Goal: Task Accomplishment & Management: Manage account settings

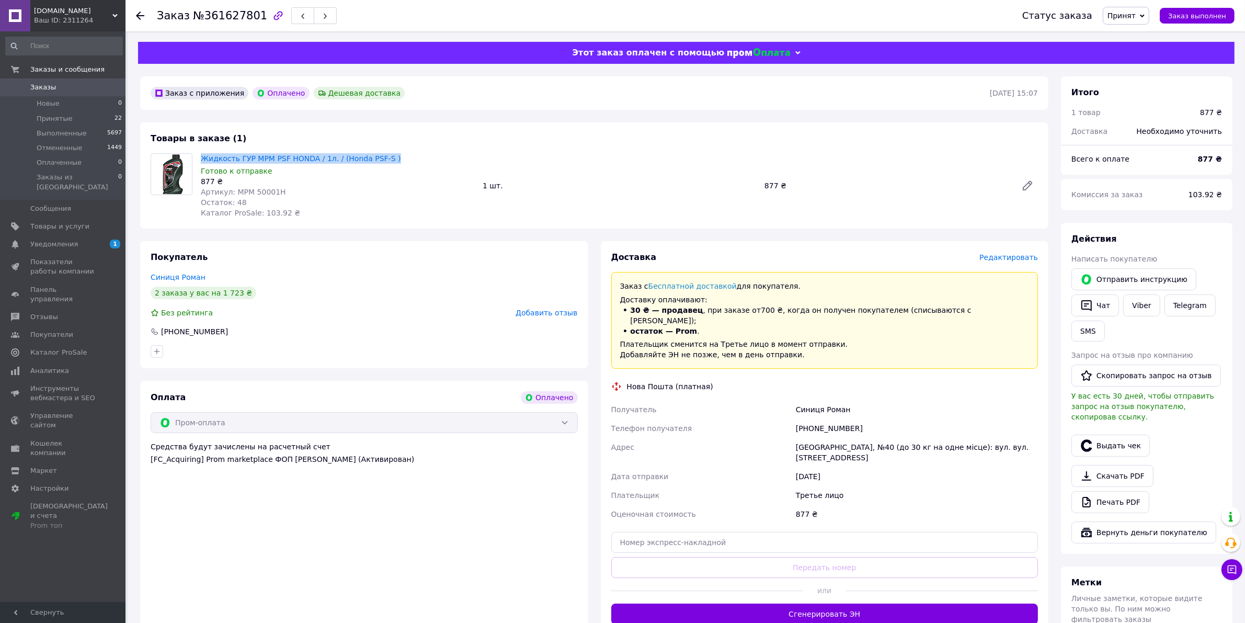
drag, startPoint x: 387, startPoint y: 159, endPoint x: 197, endPoint y: 152, distance: 190.0
click at [197, 152] on div "Жидкость ГУР MPM PSF HONDA / 1л. / (Honda PSF-S ) Готово к отправке 877 ₴ Артик…" at bounding box center [338, 185] width 282 height 69
copy link "Жидкость ГУР MPM PSF HONDA / 1л. / (Honda PSF-S )"
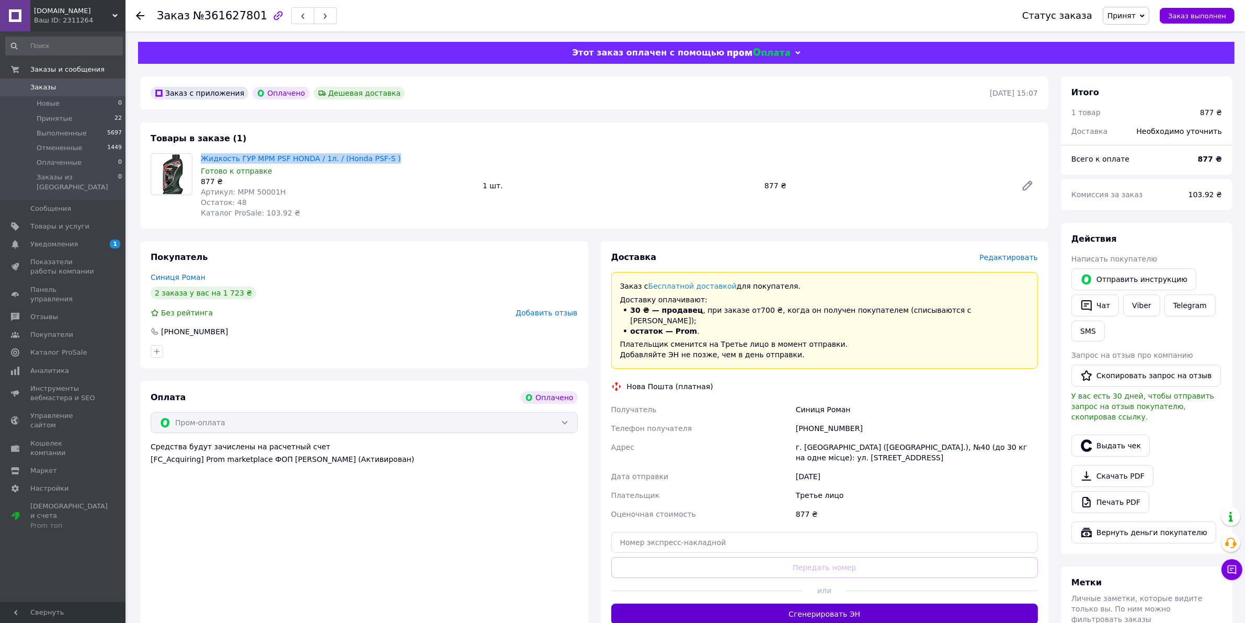
drag, startPoint x: 872, startPoint y: 603, endPoint x: 735, endPoint y: 621, distance: 138.2
click at [871, 603] on button "Сгенерировать ЭН" at bounding box center [824, 613] width 427 height 21
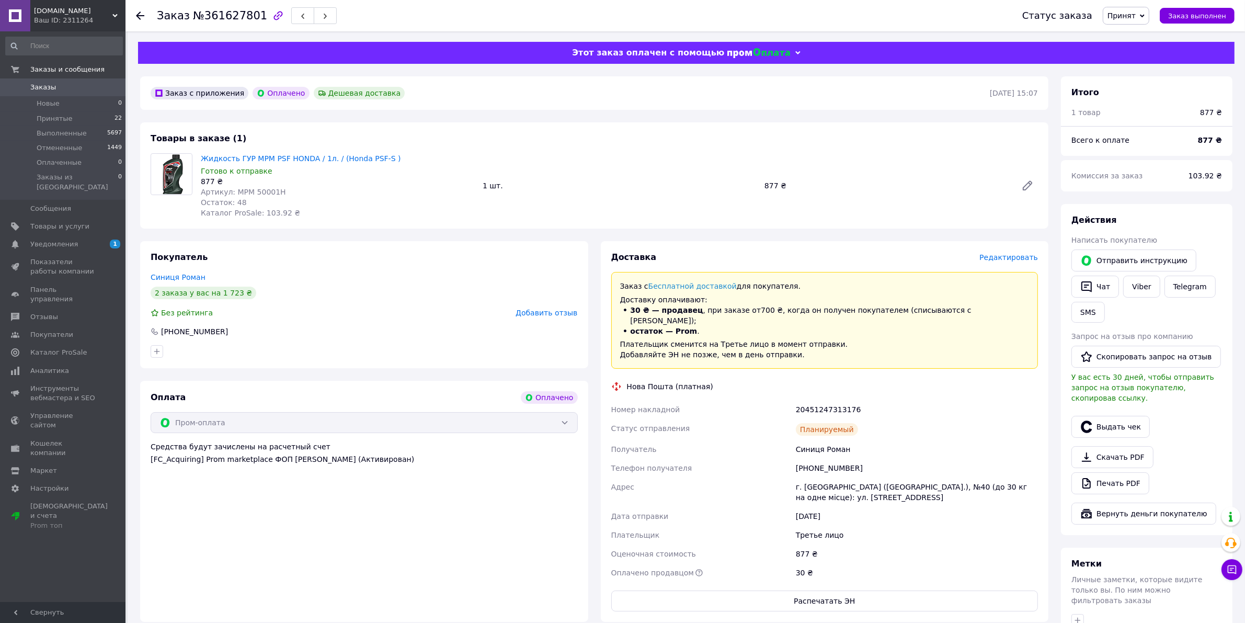
click at [829, 404] on div "20451247313176" at bounding box center [917, 409] width 246 height 19
copy div "20451247313176"
drag, startPoint x: 853, startPoint y: 439, endPoint x: 794, endPoint y: 432, distance: 59.5
click at [794, 440] on div "Синиця Роман" at bounding box center [917, 449] width 246 height 19
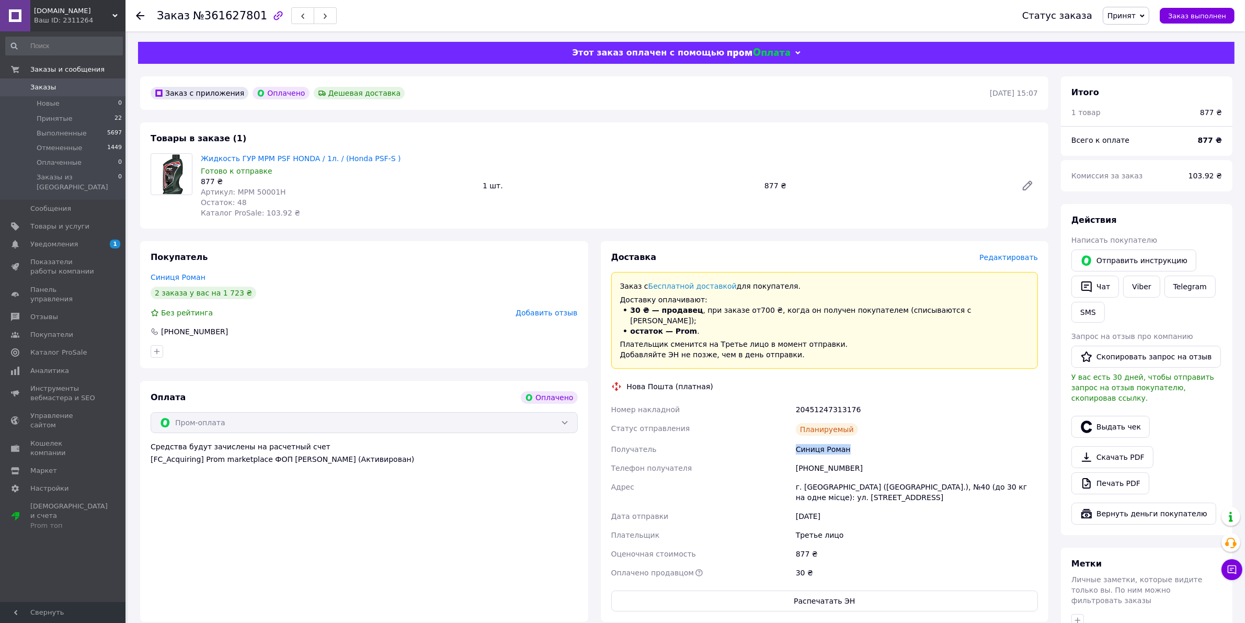
copy div "Синиця Роман"
click at [812, 477] on div "г. [GEOGRAPHIC_DATA] ([GEOGRAPHIC_DATA].), №40 (до 30 кг на одне місце): ул. [S…" at bounding box center [917, 491] width 246 height 29
copy div "Львов"
drag, startPoint x: 824, startPoint y: 456, endPoint x: 807, endPoint y: 456, distance: 17.3
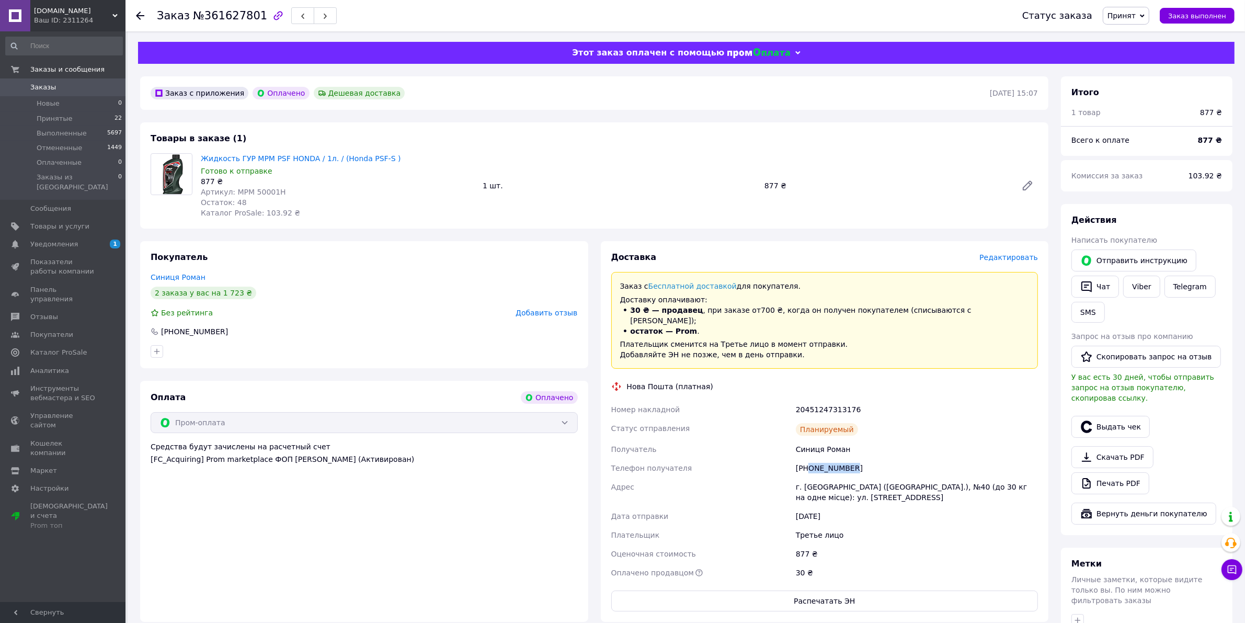
click at [807, 459] on div "[PHONE_NUMBER]" at bounding box center [917, 468] width 246 height 19
copy div "0674196511"
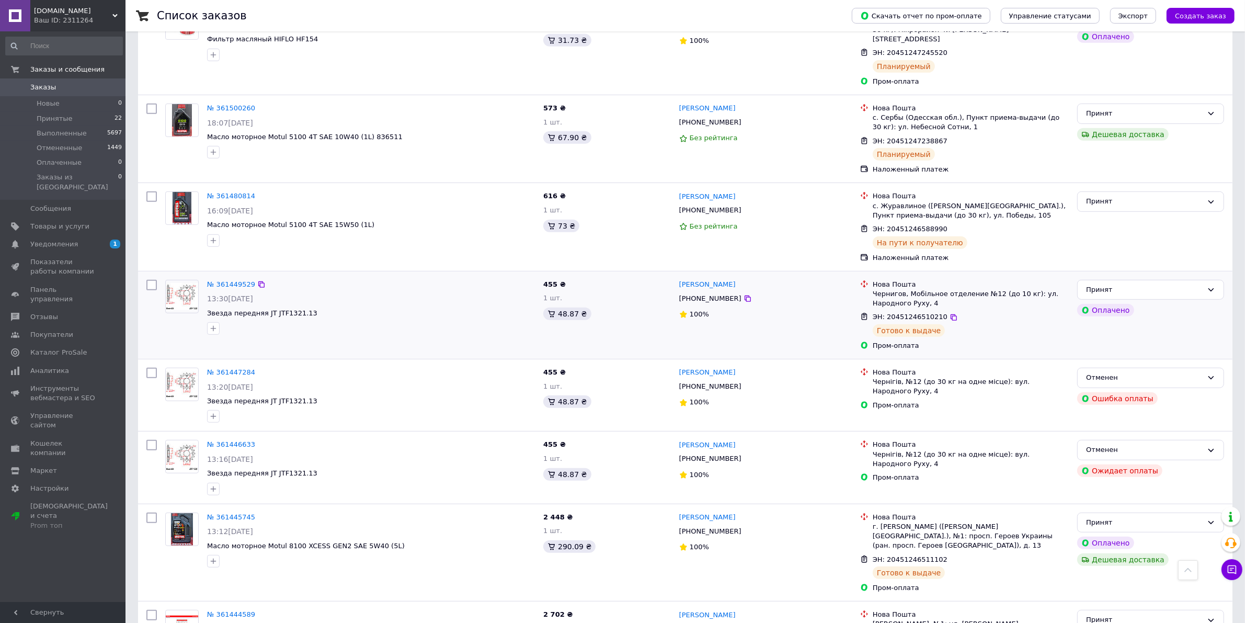
scroll to position [784, 0]
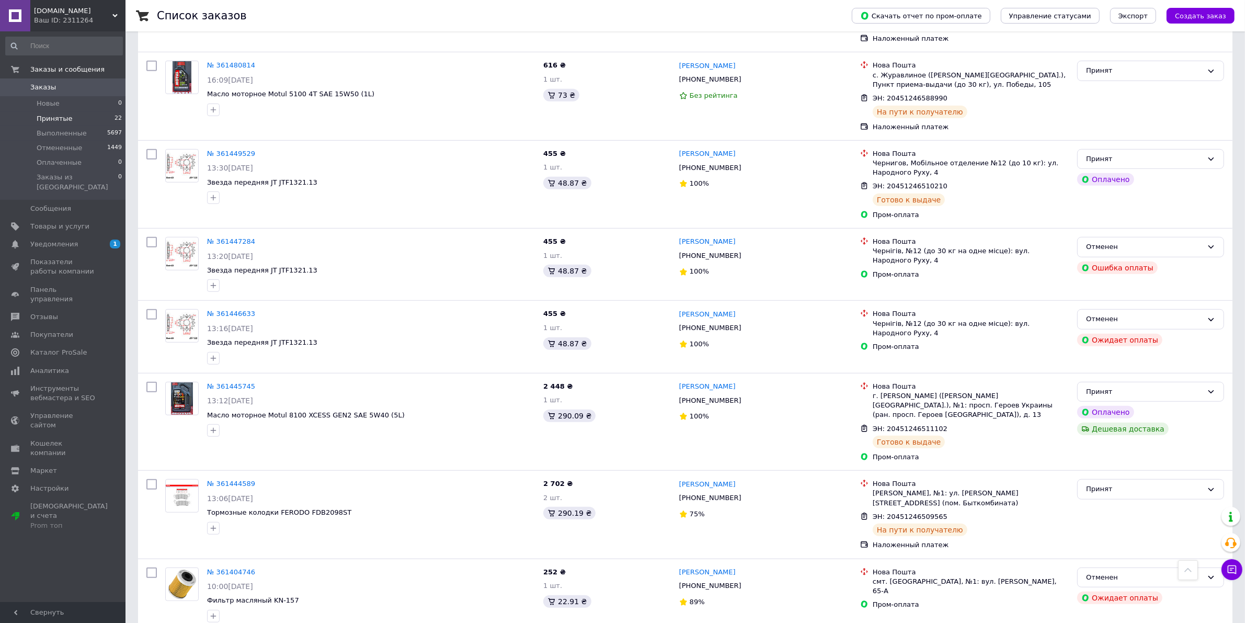
click at [64, 118] on span "Принятые" at bounding box center [55, 118] width 36 height 9
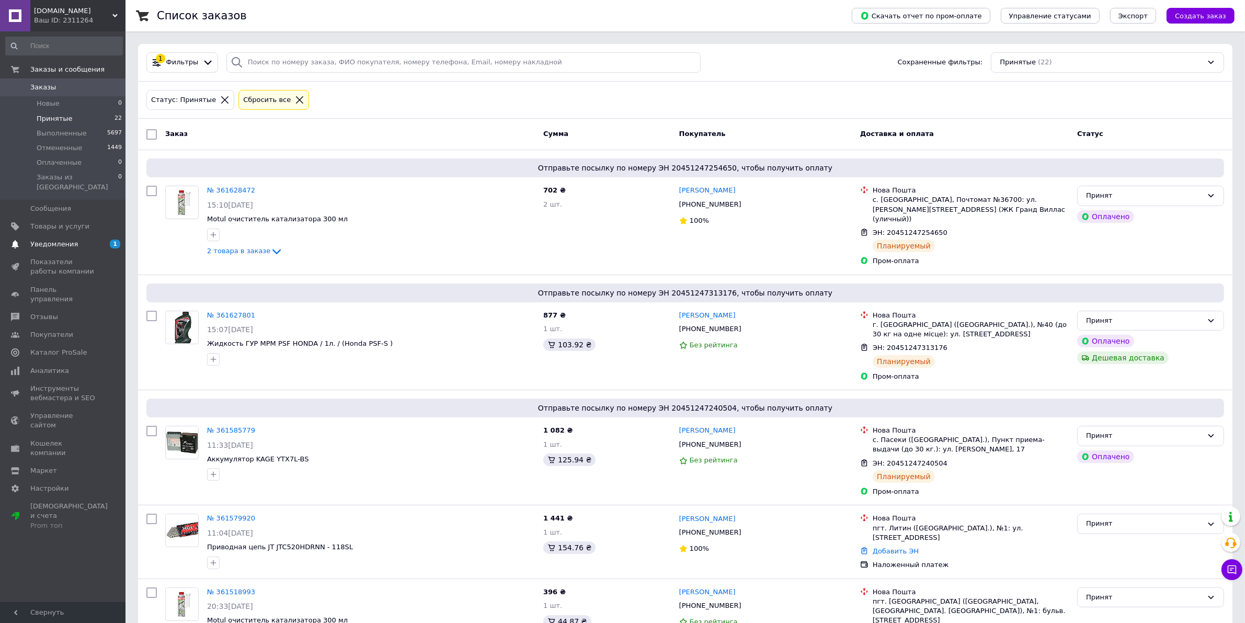
click at [61, 239] on span "Уведомления" at bounding box center [54, 243] width 48 height 9
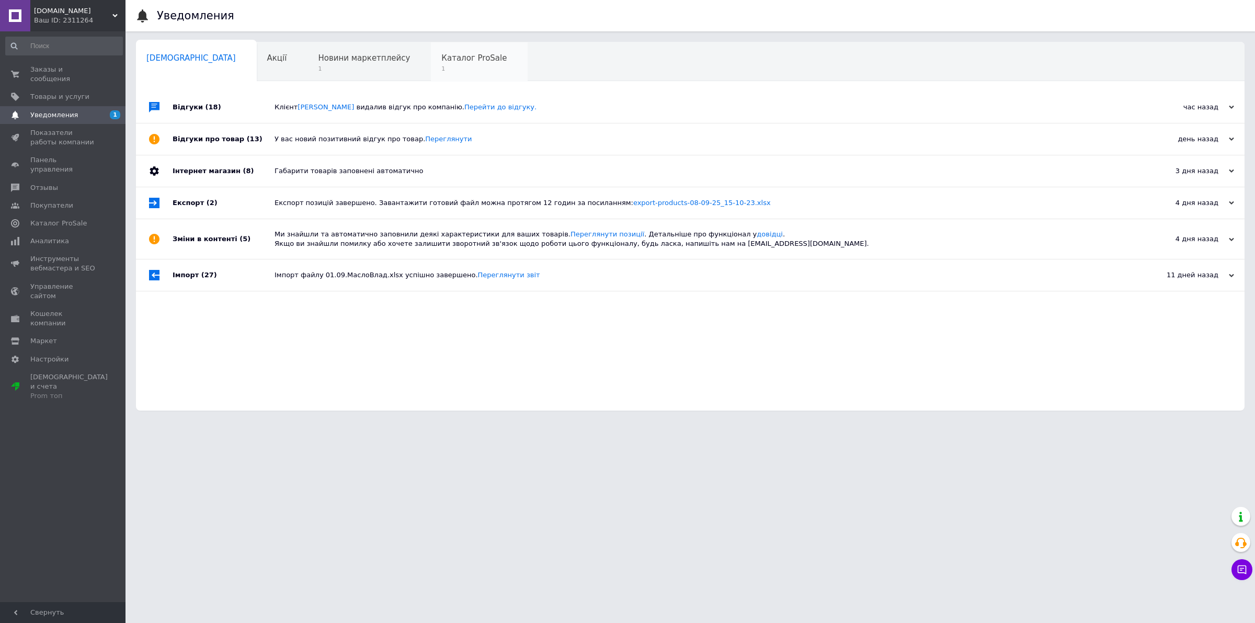
click at [441, 65] on span "1" at bounding box center [473, 69] width 65 height 8
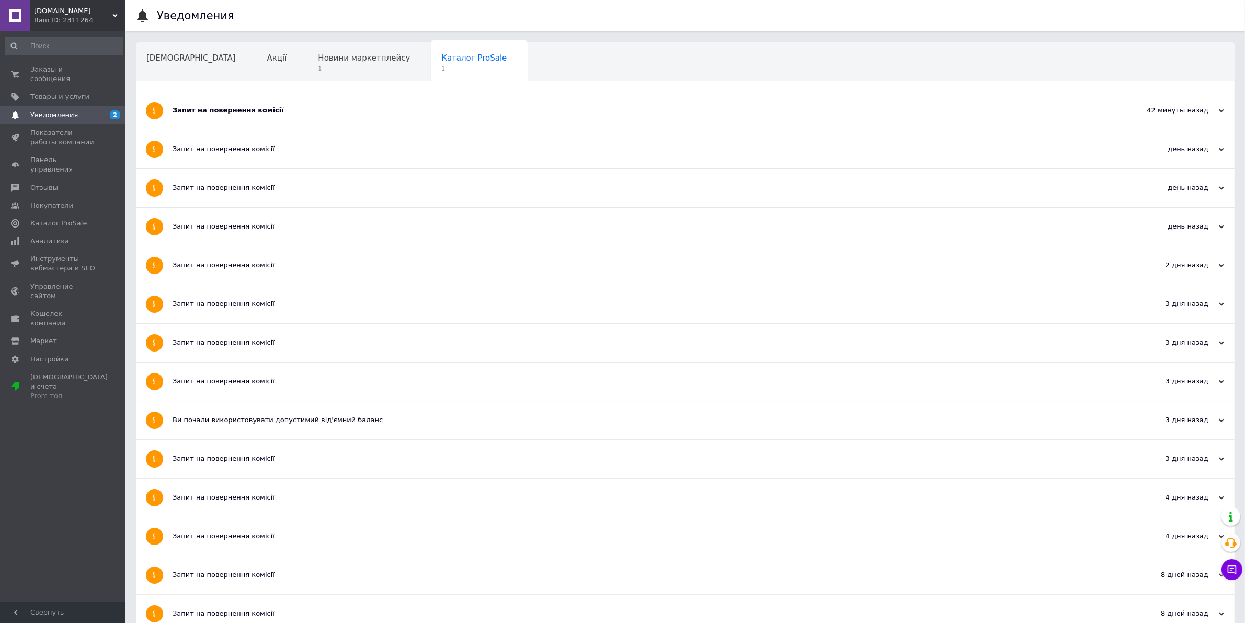
click at [281, 111] on div "Запит на повернення комісії" at bounding box center [646, 110] width 947 height 9
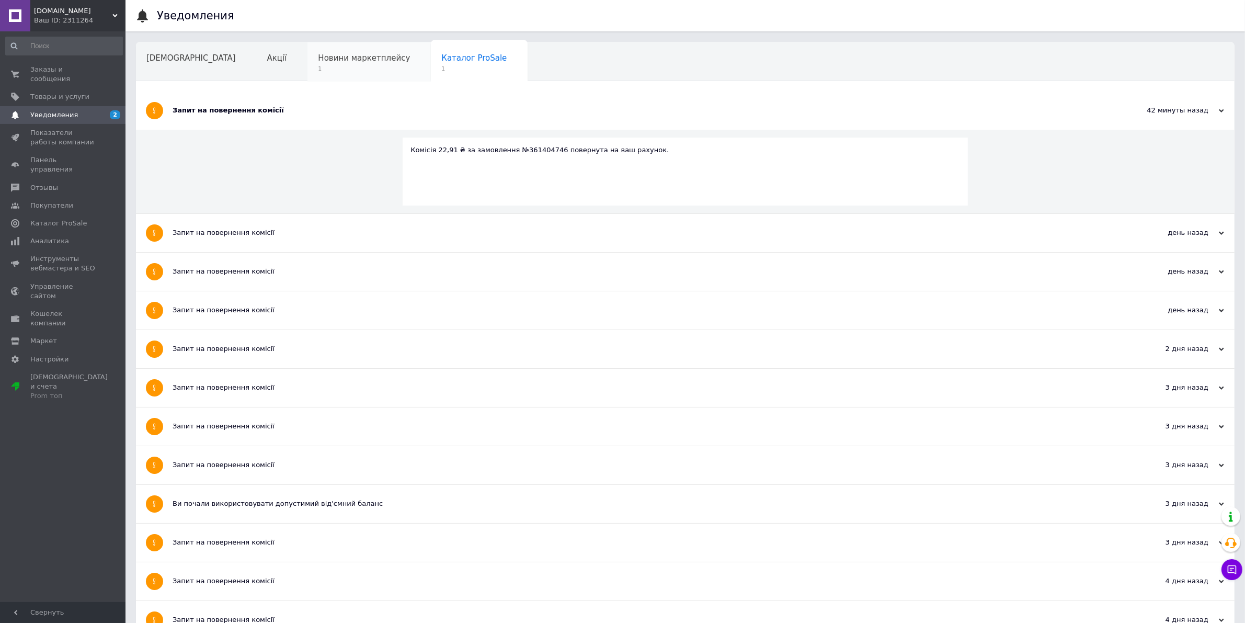
click at [312, 50] on div "Новини маркетплейсу 1" at bounding box center [368, 62] width 123 height 40
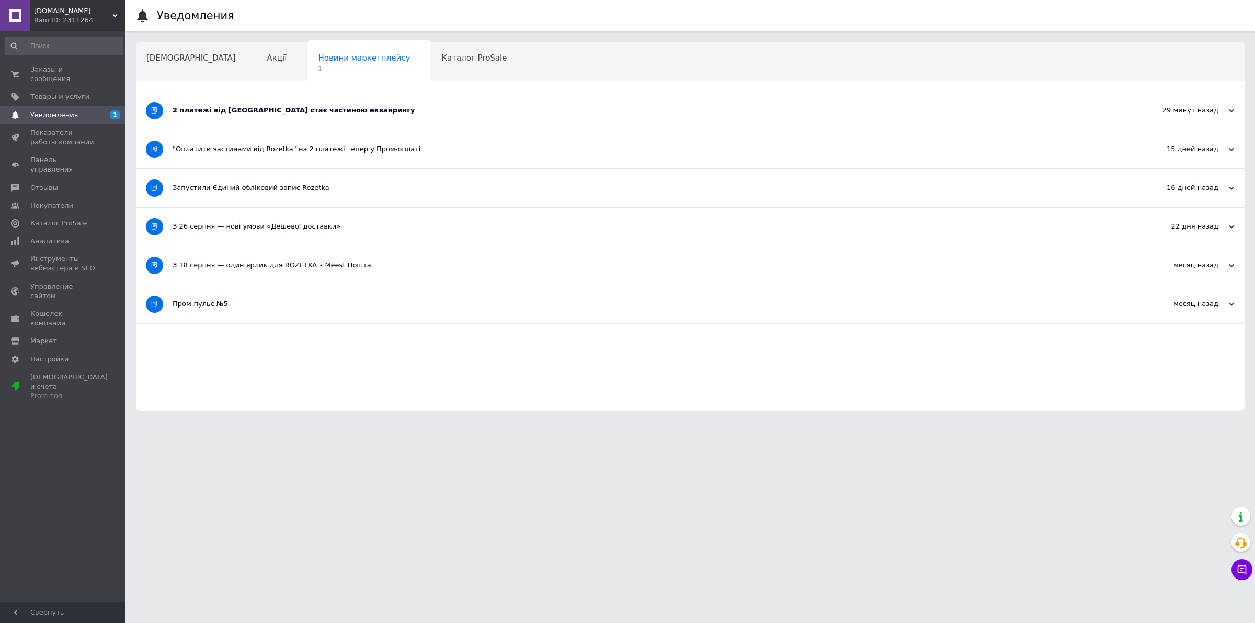
click at [244, 118] on div "2 платежі від [GEOGRAPHIC_DATA] стає частиною еквайрингу" at bounding box center [651, 111] width 957 height 38
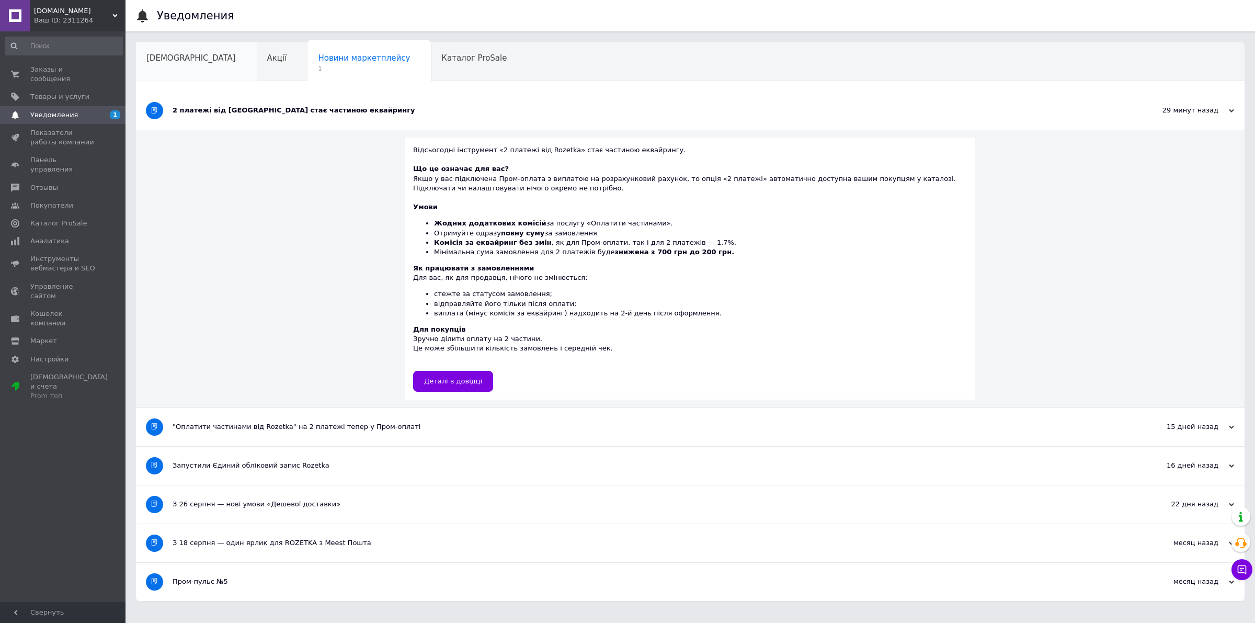
click at [190, 64] on div "[DEMOGRAPHIC_DATA]" at bounding box center [196, 62] width 121 height 40
